Goal: Find specific page/section: Find specific page/section

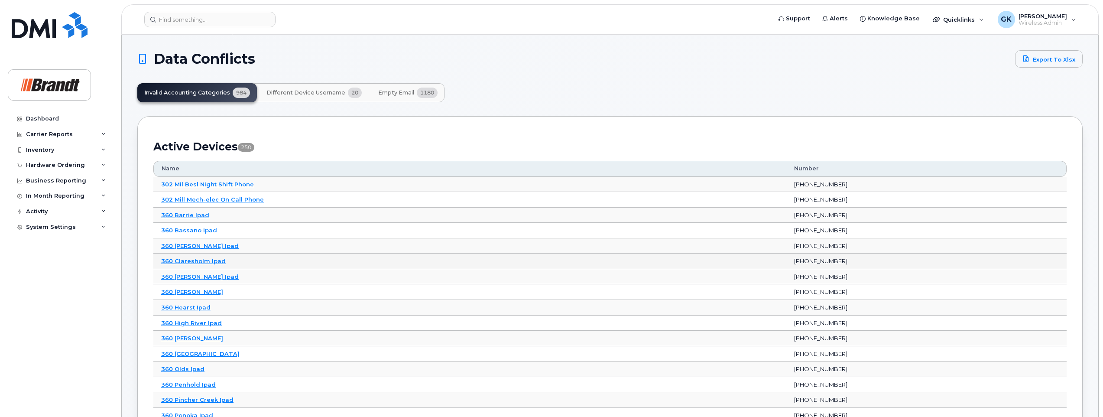
scroll to position [43, 0]
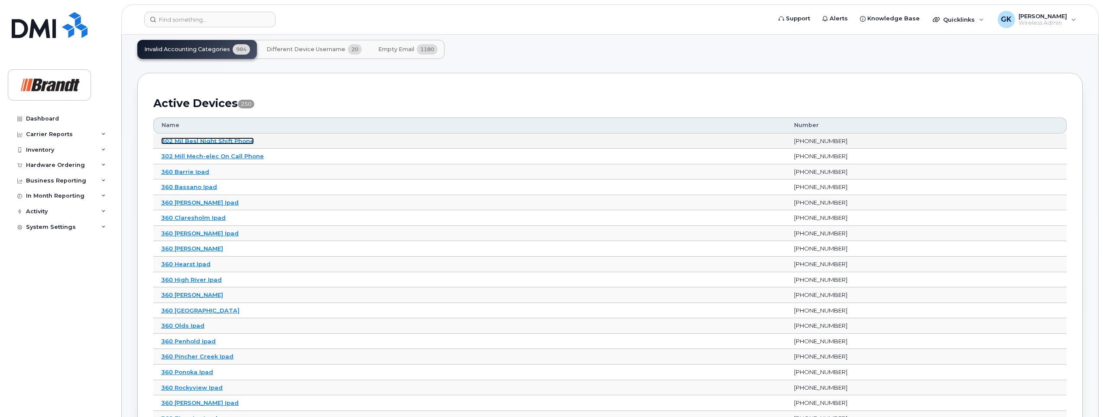
click at [208, 140] on link "302 Mil Besl Night Shift Phone" at bounding box center [207, 140] width 93 height 7
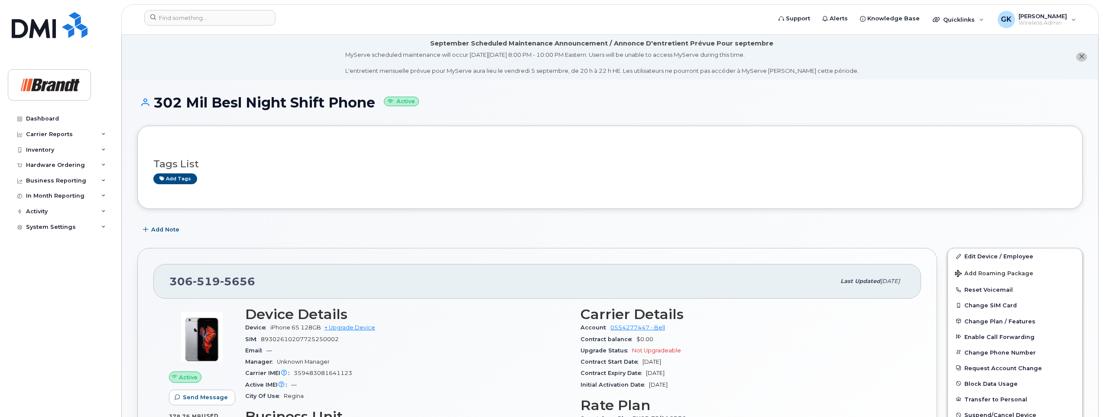
scroll to position [43, 0]
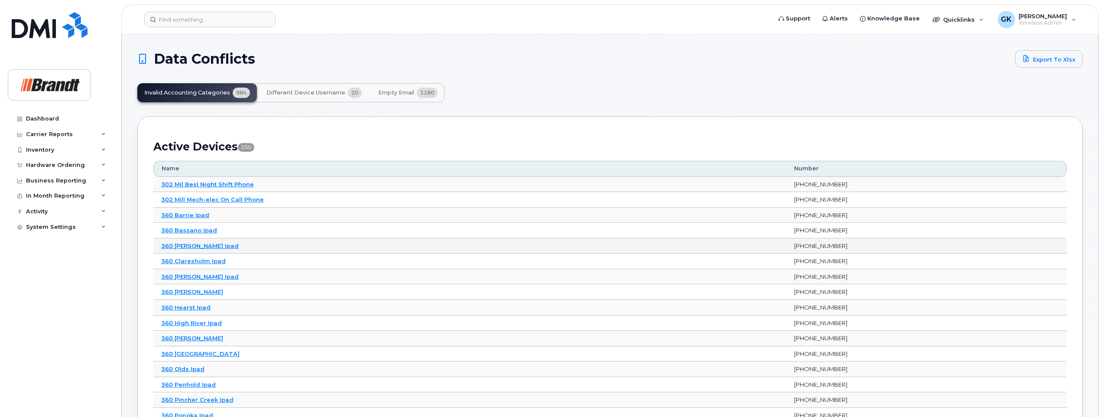
scroll to position [43, 0]
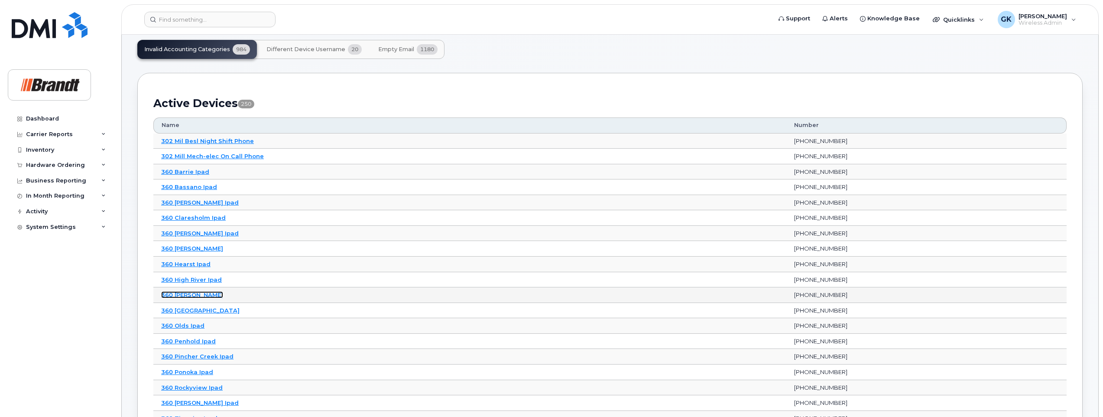
click at [180, 295] on link "360 [PERSON_NAME]" at bounding box center [192, 294] width 62 height 7
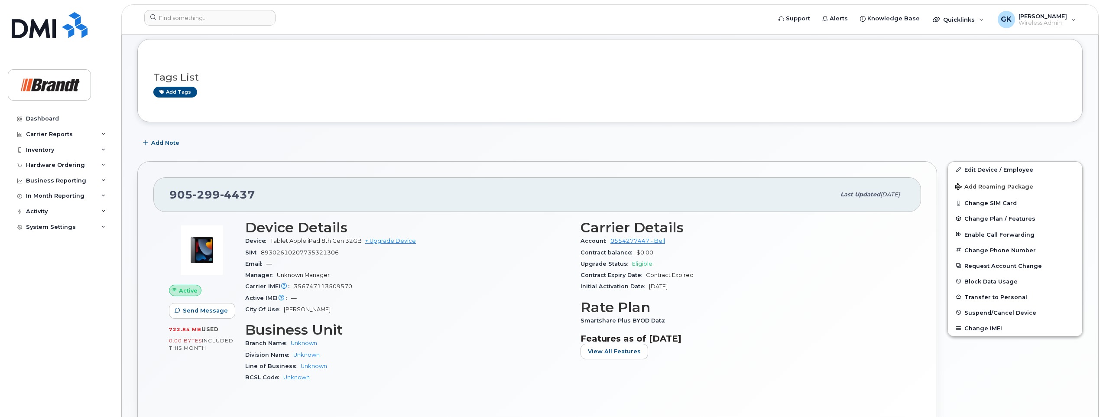
scroll to position [130, 0]
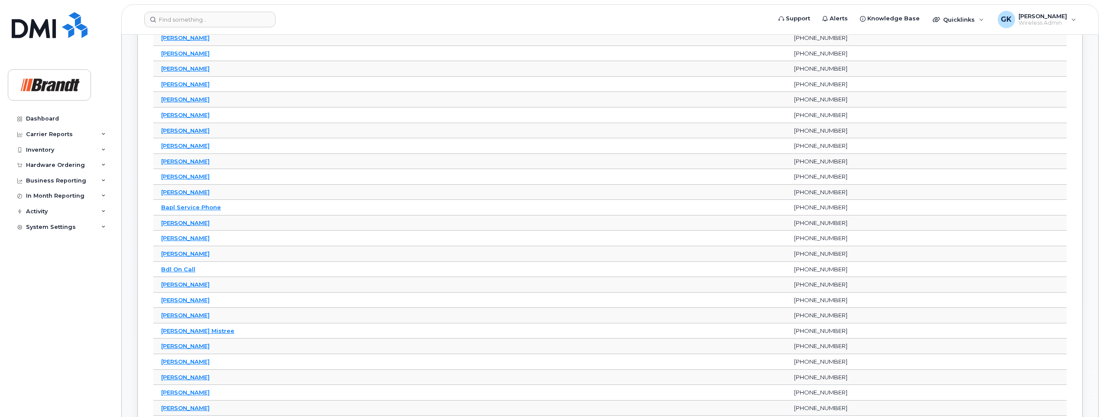
scroll to position [1127, 0]
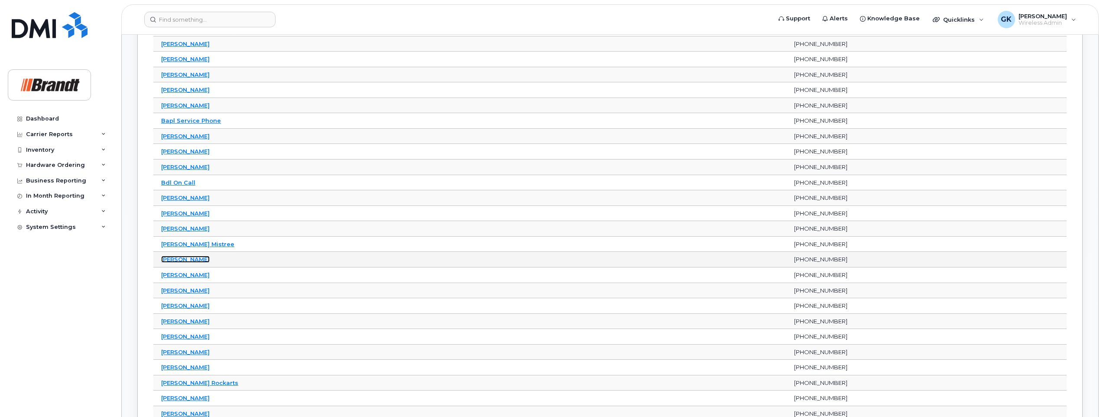
click at [188, 258] on link "[PERSON_NAME]" at bounding box center [185, 259] width 49 height 7
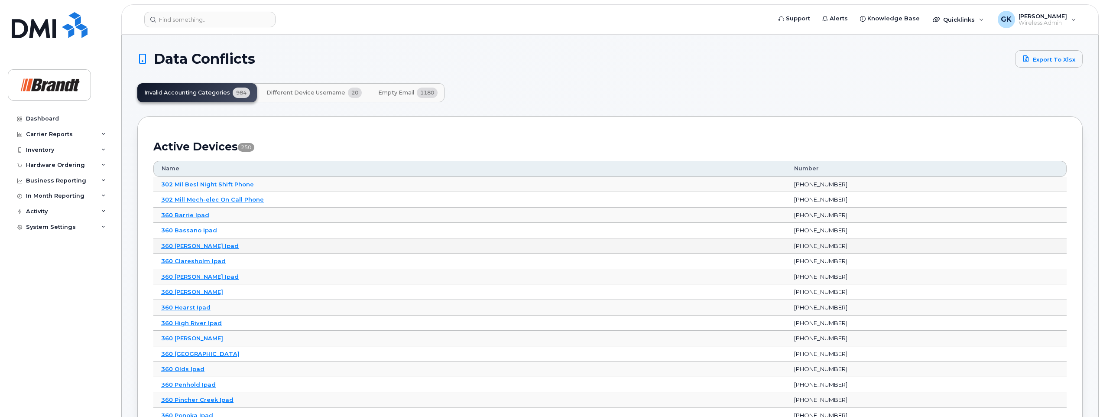
scroll to position [87, 0]
